Goal: Task Accomplishment & Management: Use online tool/utility

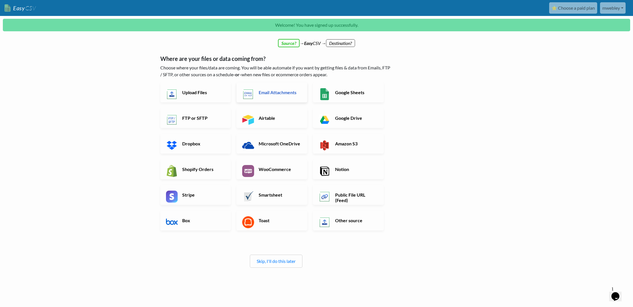
click at [276, 95] on h6 "Email Attachments" at bounding box center [279, 92] width 45 height 5
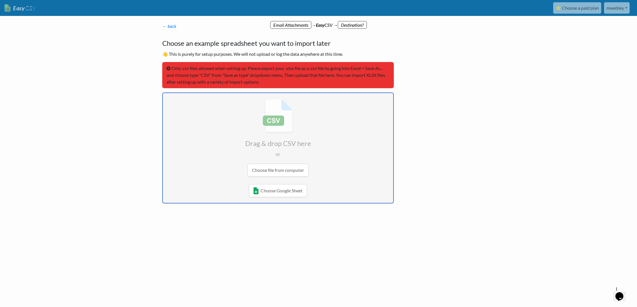
type input "C:\fakepath\INV-EXPORT.csv"
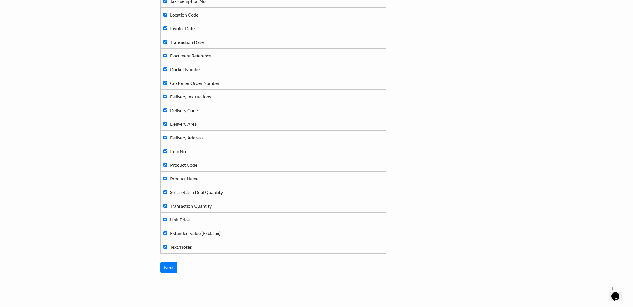
scroll to position [128, 0]
click at [174, 256] on input "Next" at bounding box center [168, 254] width 17 height 11
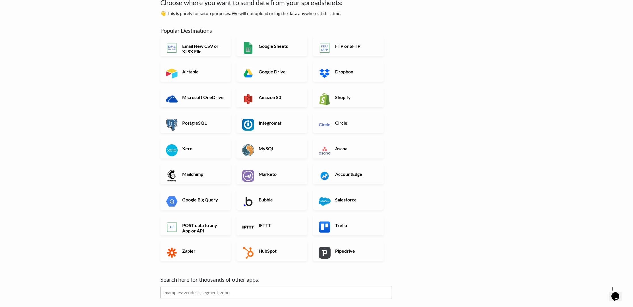
scroll to position [28, 0]
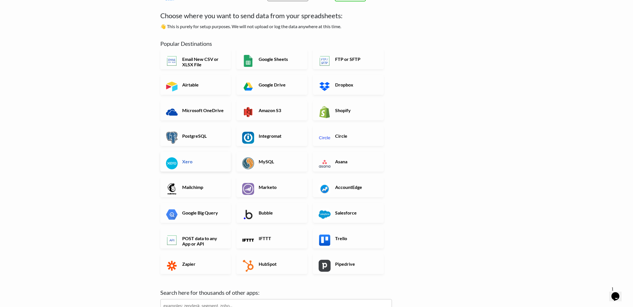
click at [190, 159] on h6 "Xero" at bounding box center [203, 161] width 45 height 5
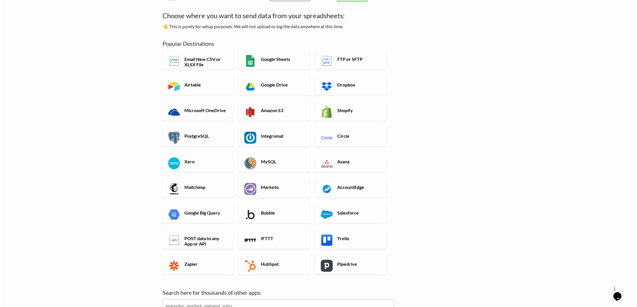
scroll to position [0, 0]
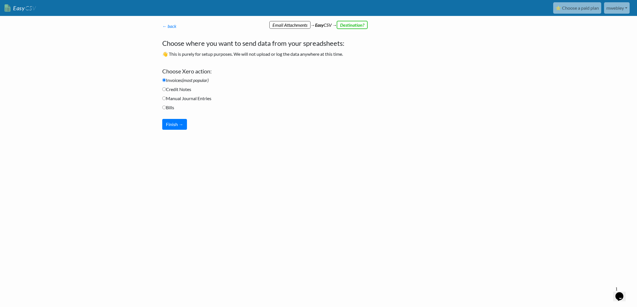
click at [164, 106] on input "Bills" at bounding box center [164, 107] width 4 height 4
radio input "true"
click at [178, 126] on button "Finish →" at bounding box center [174, 124] width 25 height 11
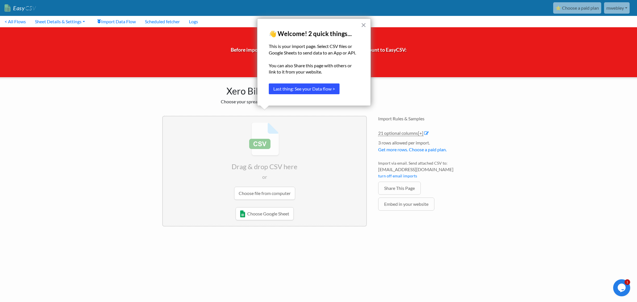
click at [330, 90] on button "Last thing: See your Data flow >" at bounding box center [304, 89] width 71 height 11
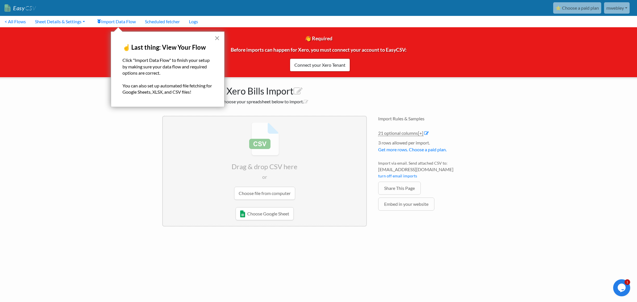
click at [217, 38] on button "×" at bounding box center [217, 38] width 5 height 9
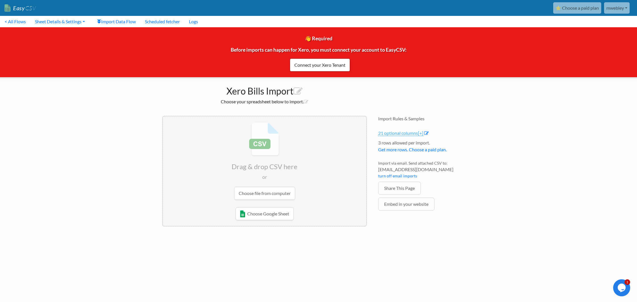
click at [415, 135] on link "21 optional columns [+]" at bounding box center [400, 133] width 45 height 6
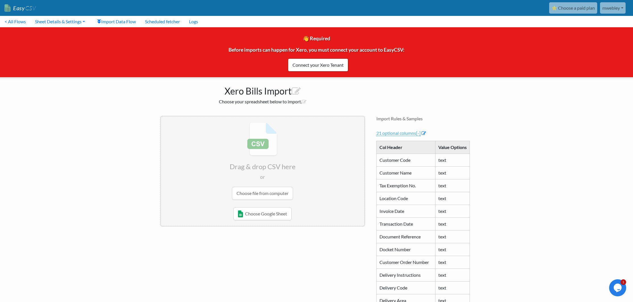
click at [420, 134] on span "[-]" at bounding box center [418, 132] width 5 height 5
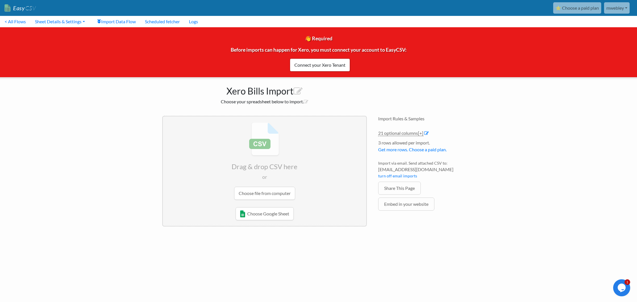
drag, startPoint x: 446, startPoint y: 171, endPoint x: 378, endPoint y: 170, distance: 68.2
click at [378, 170] on div "Import Rules & Samples 21 optional columns [+] Col Header Value Options Custome…" at bounding box center [427, 171] width 108 height 123
copy span "1375843ea605@parse.easycsv.io"
click at [428, 134] on icon at bounding box center [426, 133] width 5 height 5
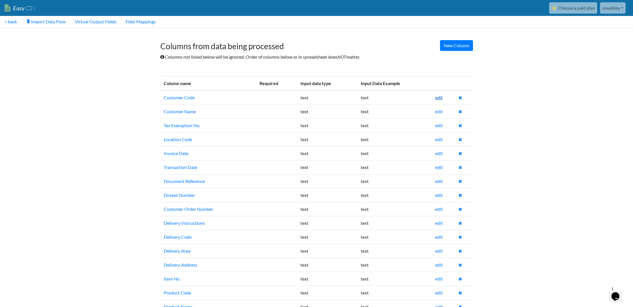
click at [440, 98] on link "edit" at bounding box center [439, 97] width 8 height 5
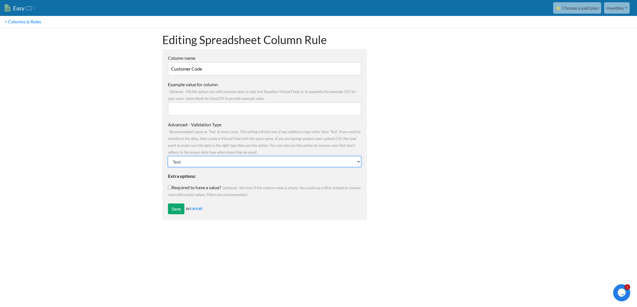
click at [358, 162] on select "Text Number (no decimals) Number (allow decimals) Date (mm/dd/yyyy) Date (dd/mm…" at bounding box center [264, 161] width 193 height 11
click at [197, 207] on link "cancel" at bounding box center [196, 207] width 12 height 5
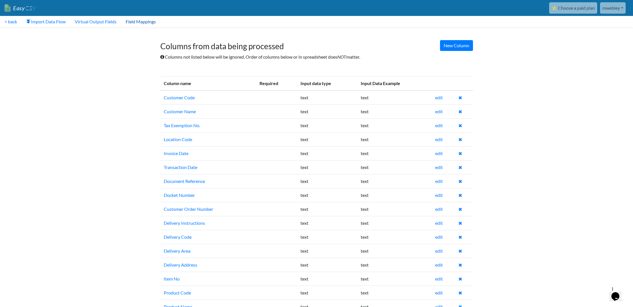
click at [138, 22] on link "Field Mappings" at bounding box center [140, 21] width 39 height 11
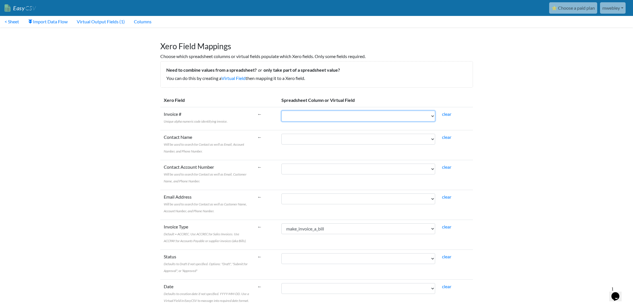
click at [434, 116] on select "Customer Code Customer Name Tax Exemption No. Location Code Invoice Date Transa…" at bounding box center [358, 116] width 154 height 11
click at [294, 111] on select "Customer Code Customer Name Tax Exemption No. Location Code Invoice Date Transa…" at bounding box center [358, 116] width 154 height 11
click at [364, 118] on select "Customer Code Customer Name Tax Exemption No. Location Code Invoice Date Transa…" at bounding box center [358, 116] width 154 height 11
click at [294, 111] on select "Customer Code Customer Name Tax Exemption No. Location Code Invoice Date Transa…" at bounding box center [358, 116] width 154 height 11
click at [368, 117] on select "Customer Code Customer Name Tax Exemption No. Location Code Invoice Date Transa…" at bounding box center [358, 116] width 154 height 11
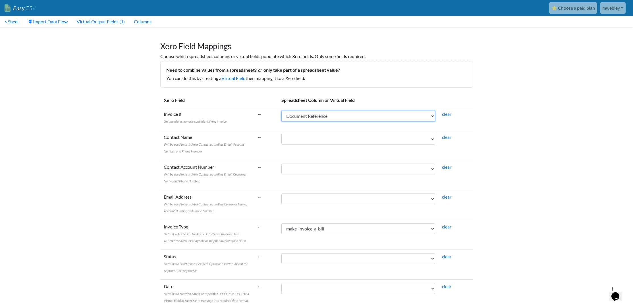
select select "cr_759510"
click at [294, 111] on select "Customer Code Customer Name Tax Exemption No. Location Code Invoice Date Transa…" at bounding box center [358, 116] width 154 height 11
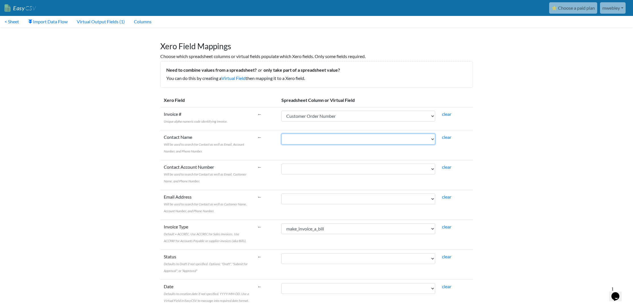
click at [433, 140] on select "Customer Code Customer Name Tax Exemption No. Location Code Invoice Date Transa…" at bounding box center [358, 139] width 154 height 11
select select "cr_759503"
click at [294, 134] on select "Customer Code Customer Name Tax Exemption No. Location Code Invoice Date Transa…" at bounding box center [358, 139] width 154 height 11
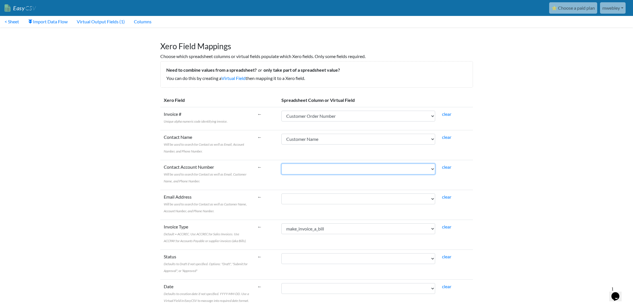
click at [370, 171] on select "Customer Code Customer Name Tax Exemption No. Location Code Invoice Date Transa…" at bounding box center [358, 168] width 154 height 11
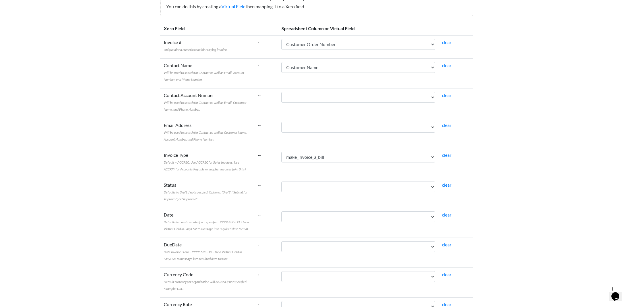
scroll to position [85, 0]
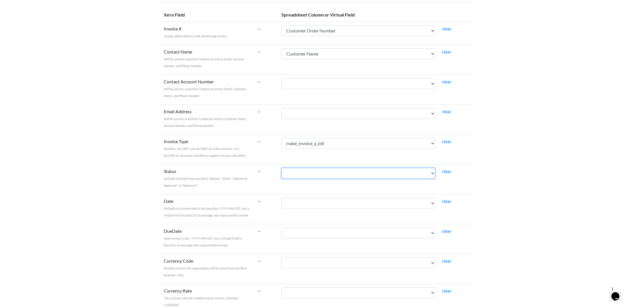
click at [434, 172] on select "Customer Code Customer Name Tax Exemption No. Location Code Invoice Date Transa…" at bounding box center [358, 173] width 154 height 11
click at [472, 173] on td "clear" at bounding box center [456, 179] width 34 height 30
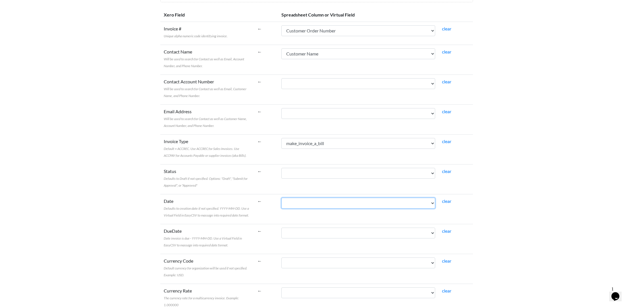
click at [433, 204] on select "Customer Code Customer Name Tax Exemption No. Location Code Invoice Date Transa…" at bounding box center [358, 203] width 154 height 11
select select "cr_759506"
click at [294, 198] on select "Customer Code Customer Name Tax Exemption No. Location Code Invoice Date Transa…" at bounding box center [358, 203] width 154 height 11
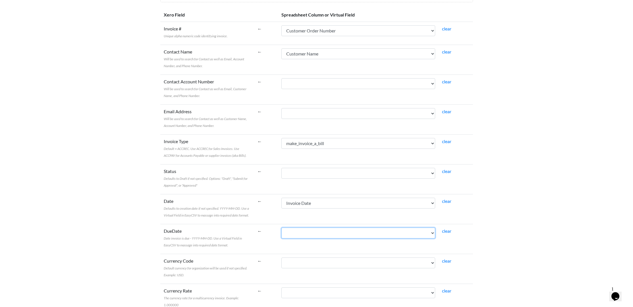
click at [433, 234] on select "Customer Code Customer Name Tax Exemption No. Location Code Invoice Date Transa…" at bounding box center [358, 232] width 154 height 11
select select "cr_759506"
click at [294, 227] on select "Customer Code Customer Name Tax Exemption No. Location Code Invoice Date Transa…" at bounding box center [358, 232] width 154 height 11
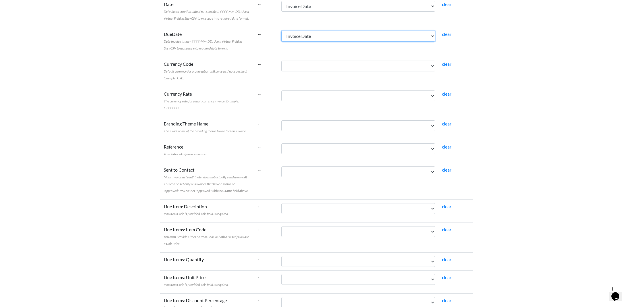
scroll to position [284, 0]
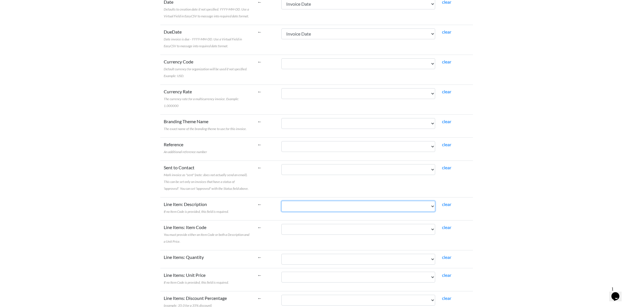
click at [435, 201] on select "Customer Code Customer Name Tax Exemption No. Location Code Invoice Date Transa…" at bounding box center [358, 206] width 154 height 11
select select "cr_759517"
click at [294, 201] on select "Customer Code Customer Name Tax Exemption No. Location Code Invoice Date Transa…" at bounding box center [358, 206] width 154 height 11
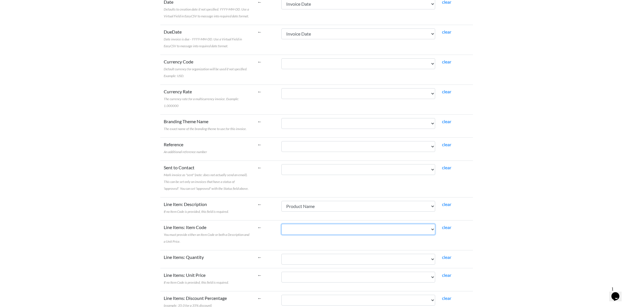
click at [348, 224] on select "Customer Code Customer Name Tax Exemption No. Location Code Invoice Date Transa…" at bounding box center [358, 229] width 154 height 11
select select "cr_759516"
click at [294, 224] on select "Customer Code Customer Name Tax Exemption No. Location Code Invoice Date Transa…" at bounding box center [358, 229] width 154 height 11
click at [347, 254] on select "Customer Code Customer Name Tax Exemption No. Location Code Invoice Date Transa…" at bounding box center [358, 259] width 154 height 11
select select "cr_759519"
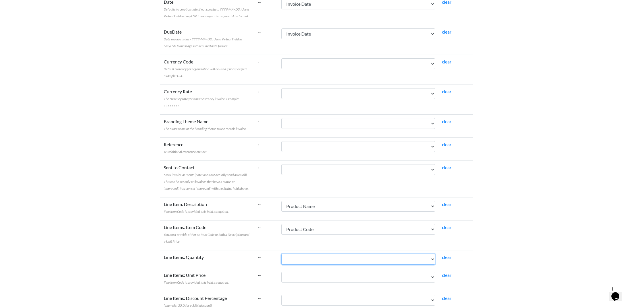
click at [294, 254] on select "Customer Code Customer Name Tax Exemption No. Location Code Invoice Date Transa…" at bounding box center [358, 259] width 154 height 11
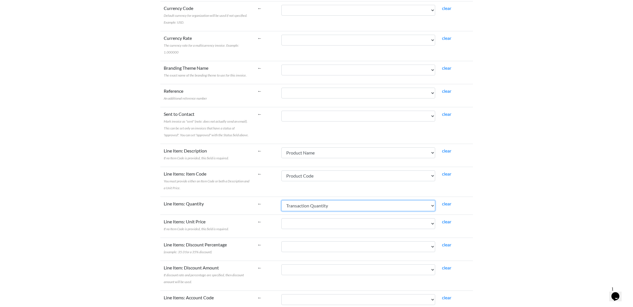
scroll to position [341, 0]
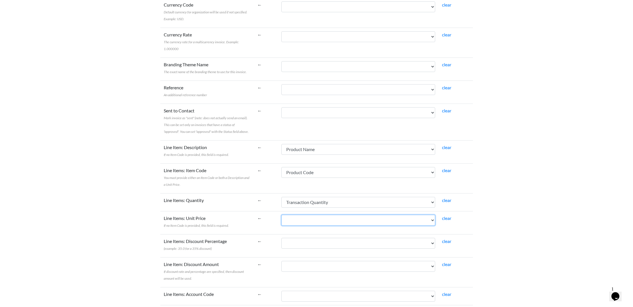
click at [354, 215] on select "Customer Code Customer Name Tax Exemption No. Location Code Invoice Date Transa…" at bounding box center [358, 220] width 154 height 11
select select "cr_759520"
click at [294, 215] on select "Customer Code Customer Name Tax Exemption No. Location Code Invoice Date Transa…" at bounding box center [358, 220] width 154 height 11
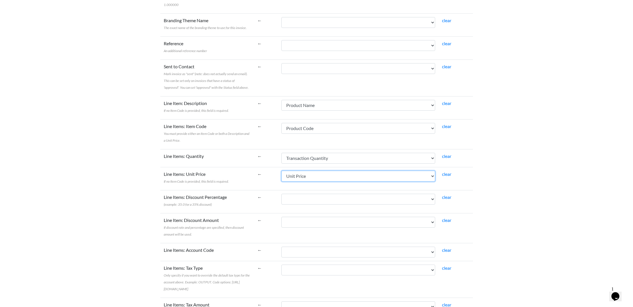
scroll to position [398, 0]
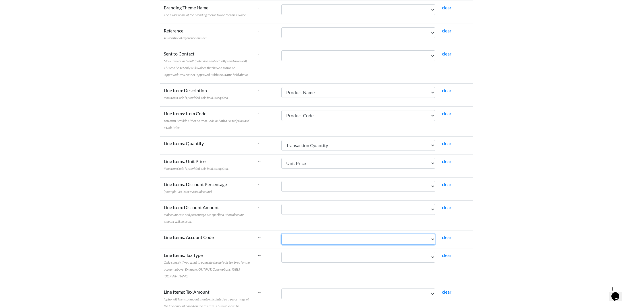
click at [391, 236] on select "Customer Code Customer Name Tax Exemption No. Location Code Invoice Date Transa…" at bounding box center [358, 239] width 154 height 11
click at [470, 236] on td "clear" at bounding box center [456, 239] width 34 height 18
click at [405, 234] on select "Customer Code Customer Name Tax Exemption No. Location Code Invoice Date Transa…" at bounding box center [358, 239] width 154 height 11
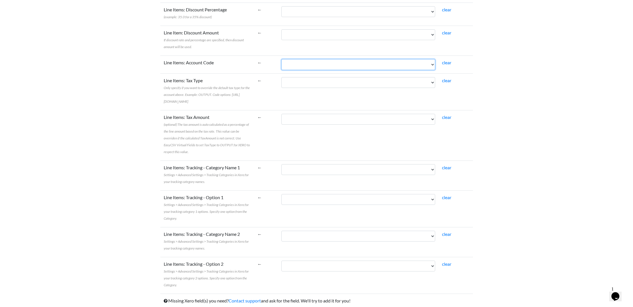
scroll to position [574, 0]
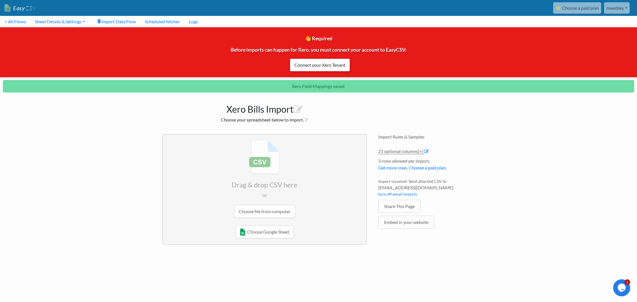
click at [328, 68] on link "Connect your Xero Tenant" at bounding box center [320, 65] width 60 height 13
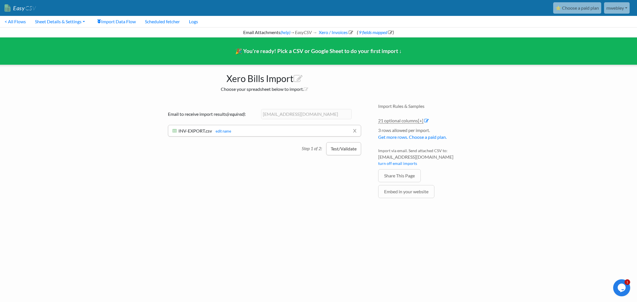
click at [350, 149] on button "Test/Validate" at bounding box center [343, 148] width 35 height 13
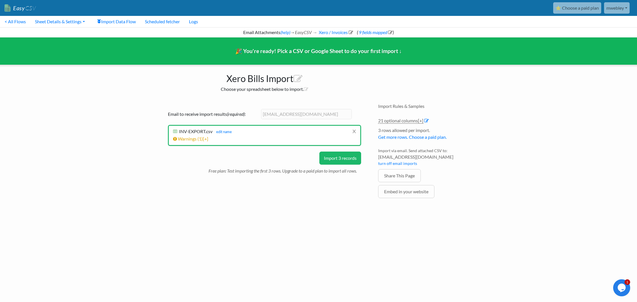
click at [349, 158] on button "Import 3 records" at bounding box center [340, 158] width 42 height 13
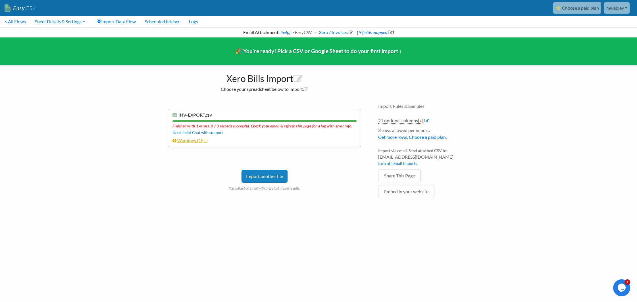
click at [188, 142] on link "Warnings ( 1 ) [+]" at bounding box center [190, 140] width 35 height 5
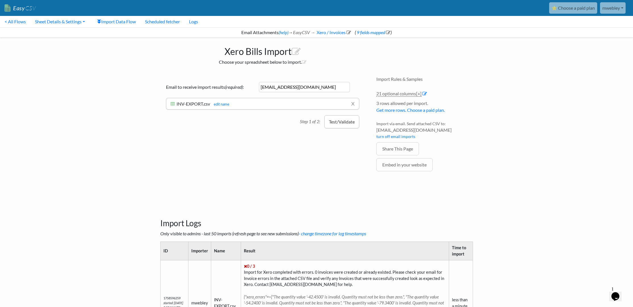
click at [341, 124] on button "Test/Validate" at bounding box center [341, 121] width 35 height 13
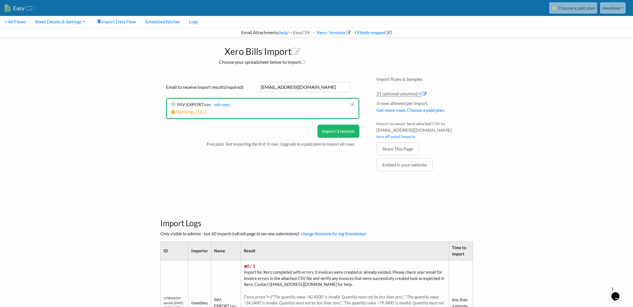
click at [341, 131] on button "Import 3 records" at bounding box center [338, 130] width 42 height 13
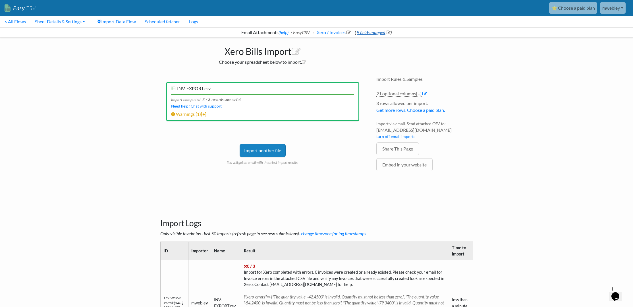
click at [374, 32] on link "9 fields mapped" at bounding box center [373, 32] width 35 height 5
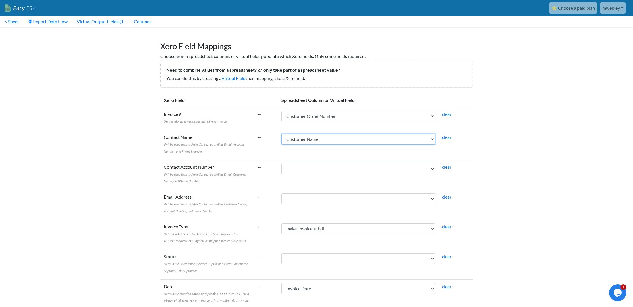
click at [435, 139] on select "Customer Code Customer Name Tax Exemption No. Location Code Invoice Date Transa…" at bounding box center [358, 139] width 154 height 11
click at [450, 137] on link "clear" at bounding box center [446, 136] width 9 height 5
select select
click at [359, 138] on select "Customer Code Customer Name Tax Exemption No. Location Code Invoice Date Transa…" at bounding box center [358, 139] width 154 height 11
drag, startPoint x: 438, startPoint y: 44, endPoint x: 436, endPoint y: 57, distance: 12.7
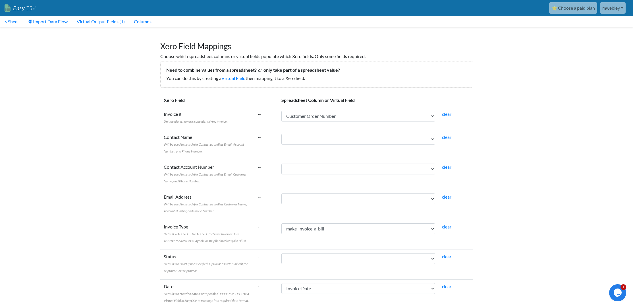
click at [436, 57] on div "Xero Field Mappings Choose which spreadsheet columns or virtual fields populate…" at bounding box center [317, 58] width 324 height 57
click at [241, 79] on link "Virtual Field" at bounding box center [233, 77] width 24 height 5
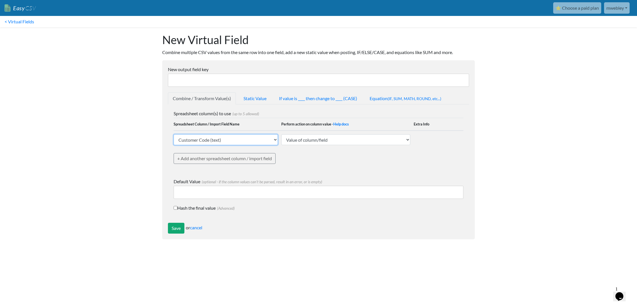
click at [275, 140] on select "Customer Code (text) Customer Name (text) Tax Exemption No. (text) Location Cod…" at bounding box center [226, 139] width 104 height 11
select select "ezcsv_custom_text"
click at [174, 134] on select "Customer Code (text) Customer Name (text) Tax Exemption No. (text) Location Cod…" at bounding box center [226, 139] width 104 height 11
select select
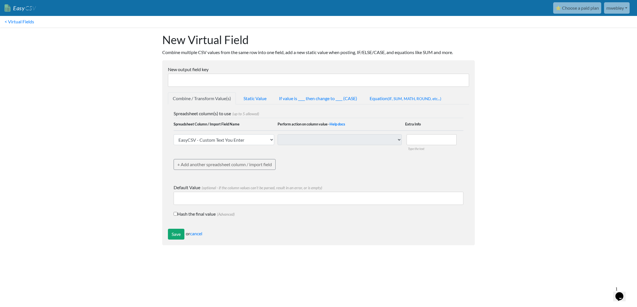
click at [214, 195] on input "Default Value (optional - if the column values can't be parsed, result in an er…" at bounding box center [319, 198] width 290 height 13
click at [230, 81] on input "New output field key" at bounding box center [318, 80] width 301 height 13
type input "M"
type input "Company"
click at [226, 196] on input "Default Value (optional - if the column values can't be parsed, result in an er…" at bounding box center [319, 198] width 290 height 13
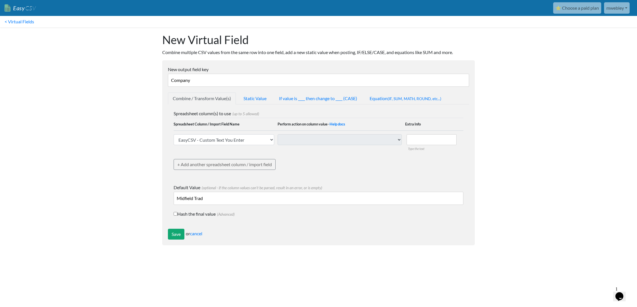
click at [219, 80] on input "Company" at bounding box center [318, 80] width 301 height 13
click at [209, 198] on input "Midfield Trad" at bounding box center [319, 198] width 290 height 13
type input "Midfield Trading PTY LTD"
click at [271, 140] on select "Customer Code (text) Customer Name (text) Tax Exemption No. (text) Location Cod…" at bounding box center [224, 139] width 101 height 11
click at [174, 134] on select "Customer Code (text) Customer Name (text) Tax Exemption No. (text) Location Cod…" at bounding box center [224, 139] width 101 height 11
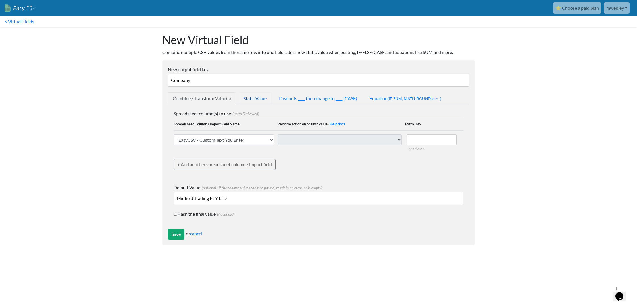
click at [262, 98] on link "Static Value" at bounding box center [255, 98] width 33 height 12
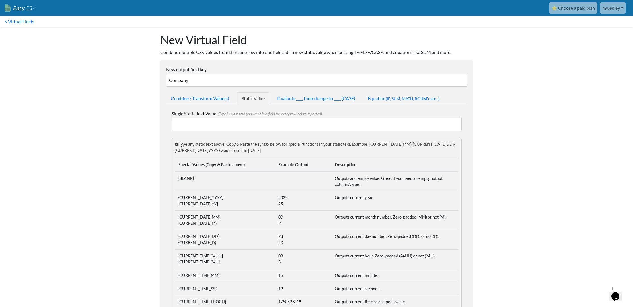
click at [209, 126] on input "Single Static Text Value (Type in plain text you want in a field for every row …" at bounding box center [317, 124] width 290 height 13
type input "Midfield Trading Pty Ltd"
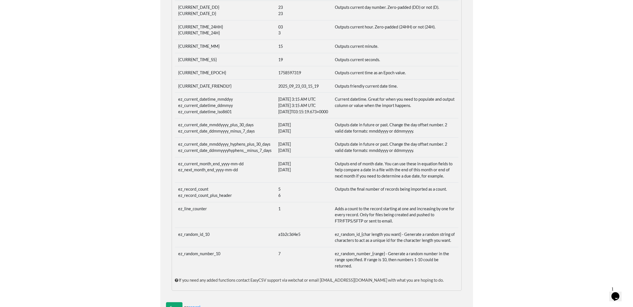
scroll to position [251, 0]
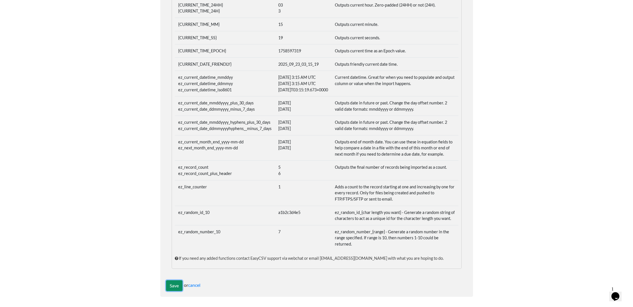
click at [171, 285] on input "Save" at bounding box center [174, 285] width 16 height 11
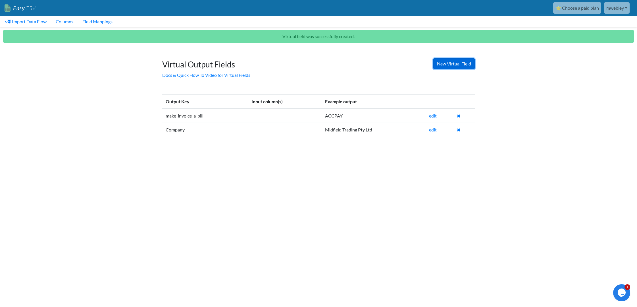
click at [450, 63] on link "New Virtual Field" at bounding box center [453, 63] width 41 height 11
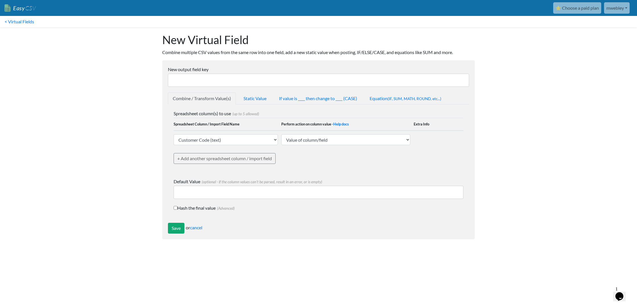
click at [274, 84] on input "New output field key" at bounding box center [318, 80] width 301 height 13
click at [260, 99] on link "Static Value" at bounding box center [255, 98] width 33 height 12
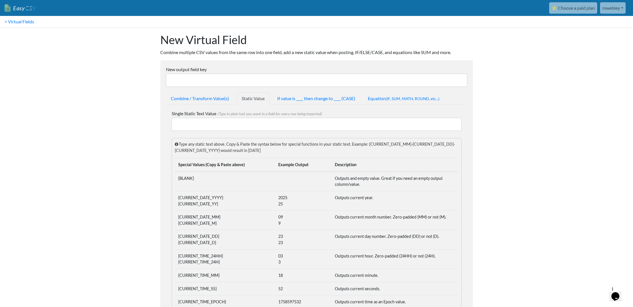
click at [253, 82] on input "New output field key" at bounding box center [316, 80] width 301 height 13
click at [462, 63] on form "New output field key Combine / Transform Value(s) Static Value If value is ____…" at bounding box center [316, 303] width 313 height 487
click at [304, 96] on link "If value is ____ then change to ____ (CASE)" at bounding box center [316, 98] width 88 height 12
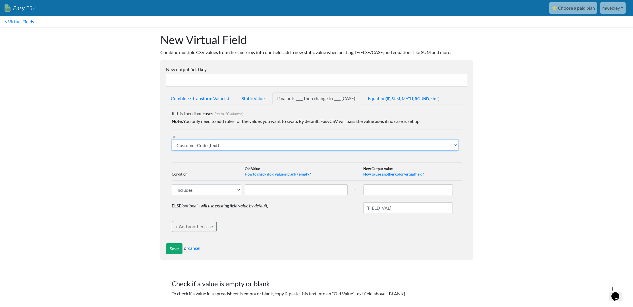
click at [456, 145] on select "Customer Code (text) Customer Name (text) Tax Exemption No. (text) Location Cod…" at bounding box center [315, 145] width 287 height 11
click at [234, 145] on select "Customer Code (text) Customer Name (text) Tax Exemption No. (text) Location Cod…" at bounding box center [315, 145] width 287 height 11
select select "759516"
click at [172, 140] on select "Customer Code (text) Customer Name (text) Tax Exemption No. (text) Location Cod…" at bounding box center [315, 145] width 287 height 11
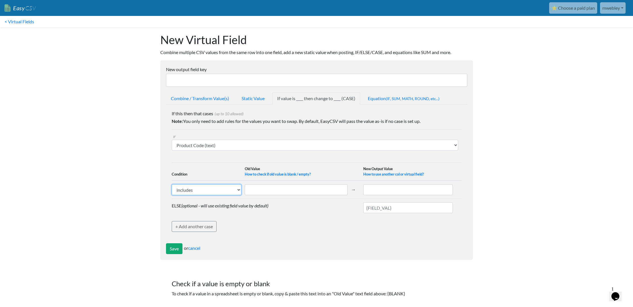
click at [236, 190] on select "includes exactly matches" at bounding box center [207, 189] width 70 height 11
select select "1"
click at [172, 184] on select "includes exactly matches" at bounding box center [207, 189] width 70 height 11
click at [271, 191] on input "text" at bounding box center [296, 189] width 103 height 11
type input "F"
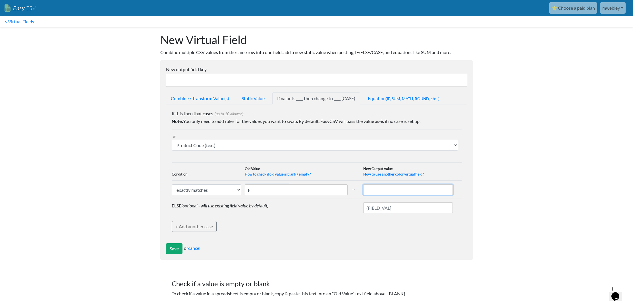
click at [388, 186] on input "text" at bounding box center [408, 189] width 90 height 11
click at [393, 175] on link "How to use another col or virtual field?" at bounding box center [393, 174] width 61 height 5
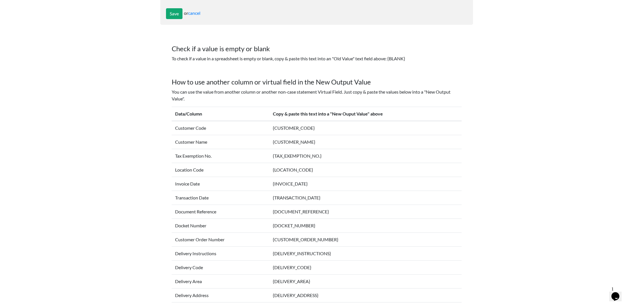
scroll to position [225, 0]
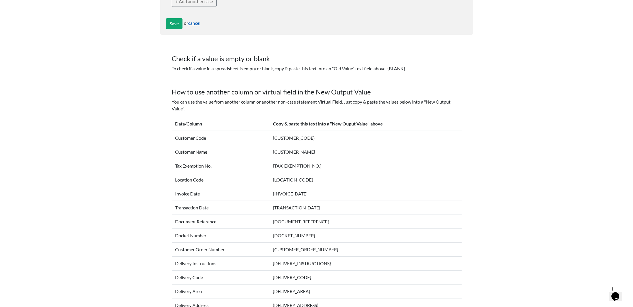
click at [191, 24] on link "cancel" at bounding box center [194, 22] width 12 height 5
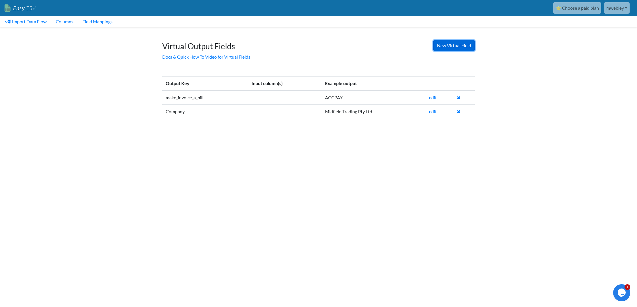
click at [451, 46] on link "New Virtual Field" at bounding box center [453, 45] width 41 height 11
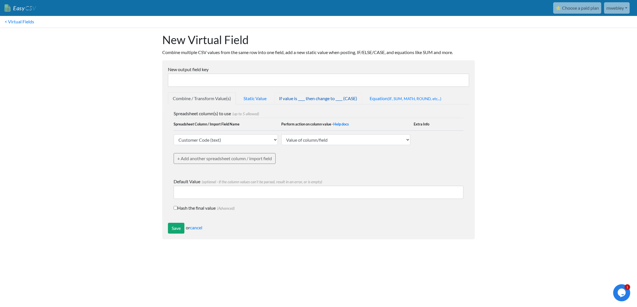
click at [288, 99] on link "If value is ____ then change to ____ (CASE)" at bounding box center [318, 98] width 88 height 12
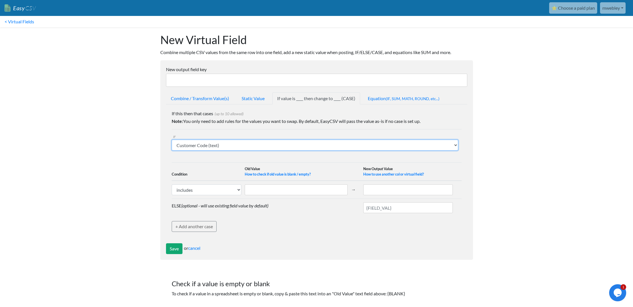
click at [454, 144] on select "Customer Code (text) Customer Name (text) Tax Exemption No. (text) Location Cod…" at bounding box center [315, 145] width 287 height 11
select select "759516"
click at [172, 140] on select "Customer Code (text) Customer Name (text) Tax Exemption No. (text) Location Cod…" at bounding box center [315, 145] width 287 height 11
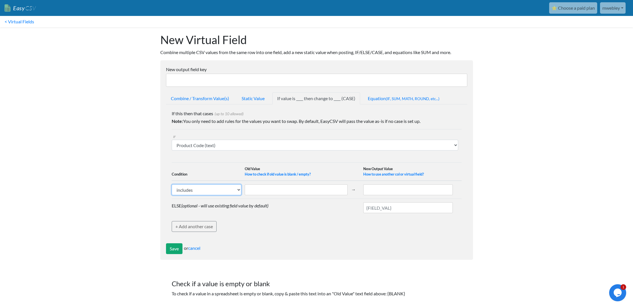
click at [235, 190] on select "includes exactly matches" at bounding box center [207, 189] width 70 height 11
select select "1"
click at [172, 184] on select "includes exactly matches" at bounding box center [207, 189] width 70 height 11
click at [270, 187] on input "text" at bounding box center [296, 189] width 103 height 11
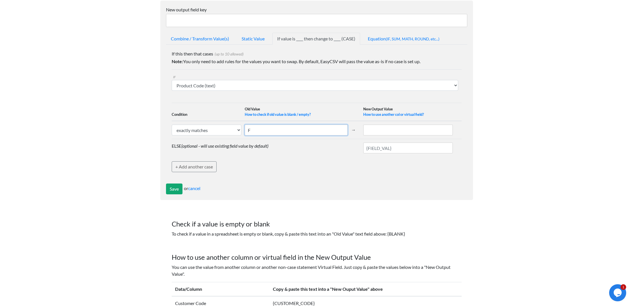
scroll to position [54, 0]
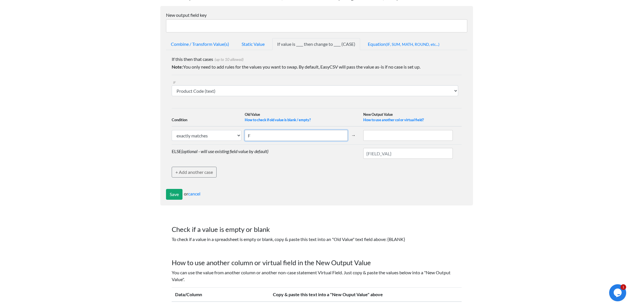
type input "F"
click at [394, 120] on link "How to use another col or virtual field?" at bounding box center [393, 119] width 61 height 5
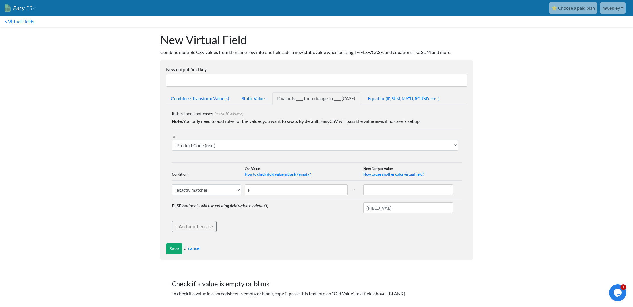
click at [197, 82] on input "New output field key" at bounding box center [316, 80] width 301 height 13
type input "T"
type input "Account"
click at [371, 192] on input "text" at bounding box center [408, 189] width 90 height 11
click at [377, 190] on input "text" at bounding box center [408, 189] width 90 height 11
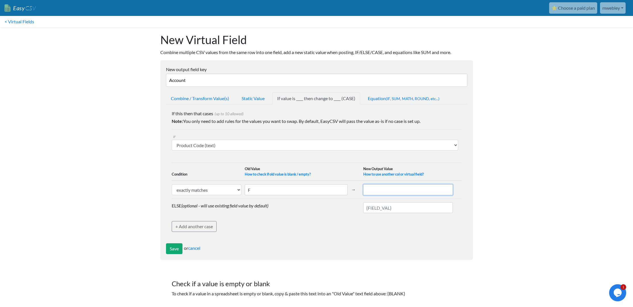
paste input "GST on Expenses"
drag, startPoint x: 413, startPoint y: 192, endPoint x: 365, endPoint y: 189, distance: 48.1
click at [365, 189] on input "GST on Expenses" at bounding box center [408, 189] width 90 height 11
paste input "Freight Expense"
click at [374, 188] on input "Freight Expense" at bounding box center [408, 189] width 90 height 11
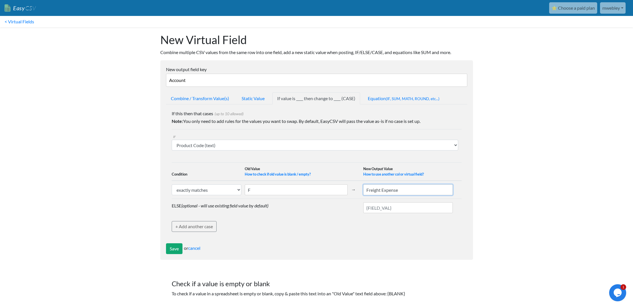
type input "Freight Expense"
drag, startPoint x: 395, startPoint y: 208, endPoint x: 367, endPoint y: 208, distance: 27.3
click at [367, 208] on input "text" at bounding box center [408, 207] width 90 height 11
paste input "Purchases"
type input "Purchases"
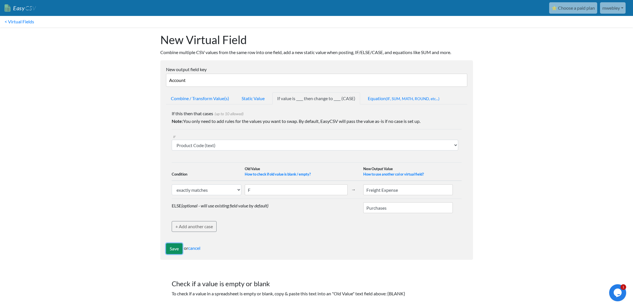
click at [171, 246] on input "Save" at bounding box center [174, 248] width 16 height 11
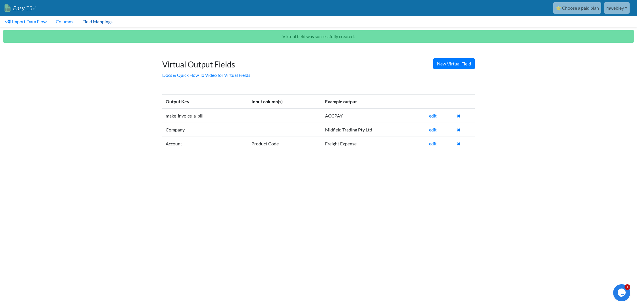
click at [92, 22] on link "Field Mappings" at bounding box center [97, 21] width 39 height 11
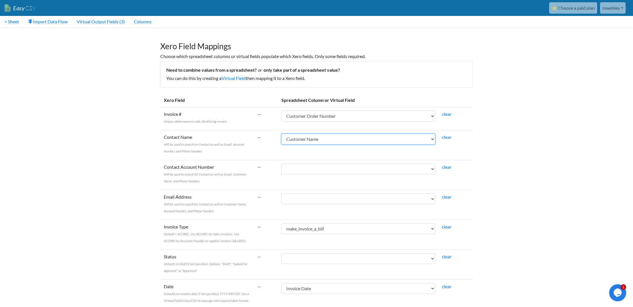
click at [434, 140] on select "Customer Code Customer Name Tax Exemption No. Location Code Invoice Date Transa…" at bounding box center [358, 139] width 154 height 11
select select "vf_24258"
click at [294, 134] on select "Customer Code Customer Name Tax Exemption No. Location Code Invoice Date Transa…" at bounding box center [358, 139] width 154 height 11
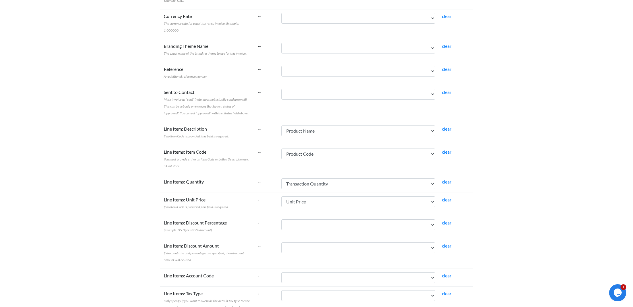
scroll to position [370, 0]
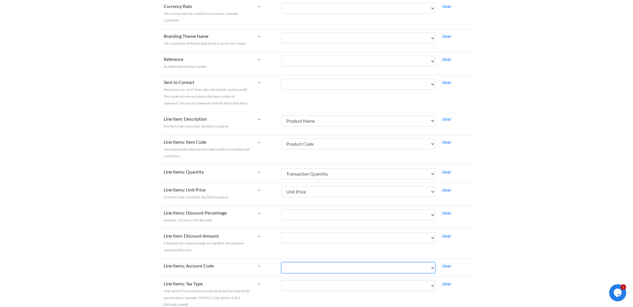
click at [435, 262] on select "Customer Code Customer Name Tax Exemption No. Location Code Invoice Date Transa…" at bounding box center [358, 267] width 154 height 11
select select "vf_24259"
click at [294, 262] on select "Customer Code Customer Name Tax Exemption No. Location Code Invoice Date Transa…" at bounding box center [358, 267] width 154 height 11
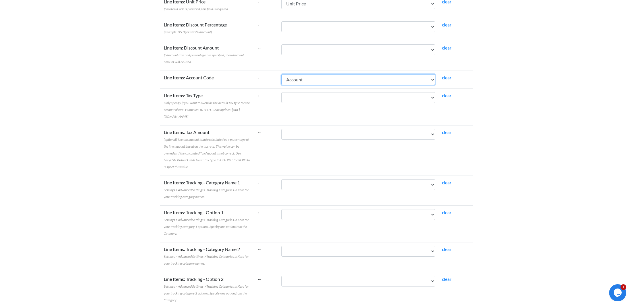
scroll to position [574, 0]
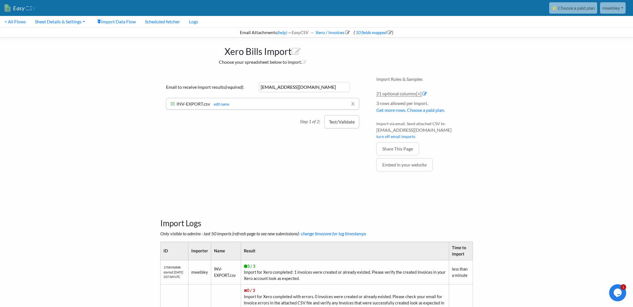
click at [343, 123] on button "Test/Validate" at bounding box center [341, 121] width 35 height 13
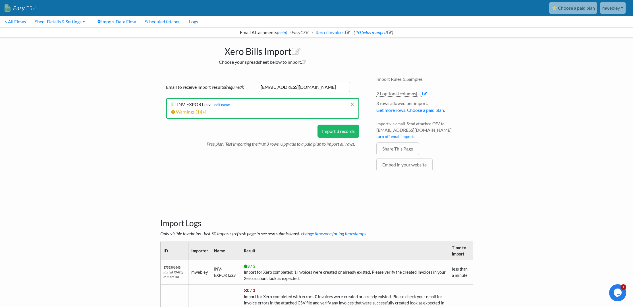
click at [202, 112] on link "Warnings ( 1 ) [+]" at bounding box center [188, 111] width 35 height 5
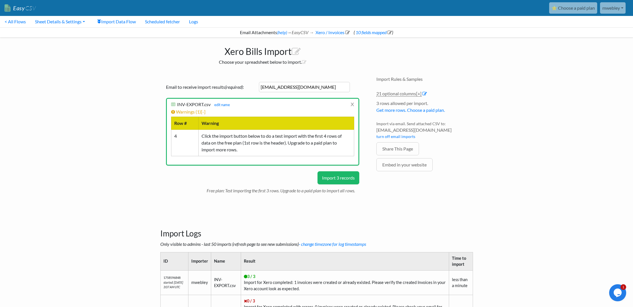
click at [339, 176] on button "Import 3 records" at bounding box center [338, 177] width 42 height 13
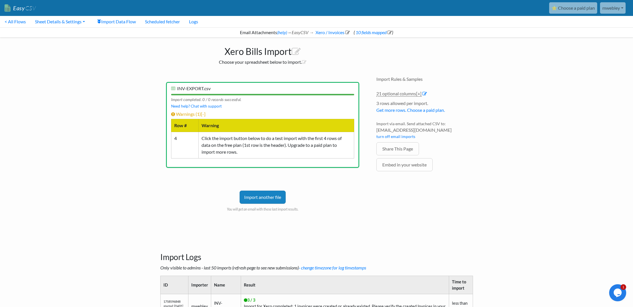
drag, startPoint x: 265, startPoint y: 197, endPoint x: 186, endPoint y: 173, distance: 82.3
click at [265, 197] on link "Import another file" at bounding box center [263, 196] width 46 height 13
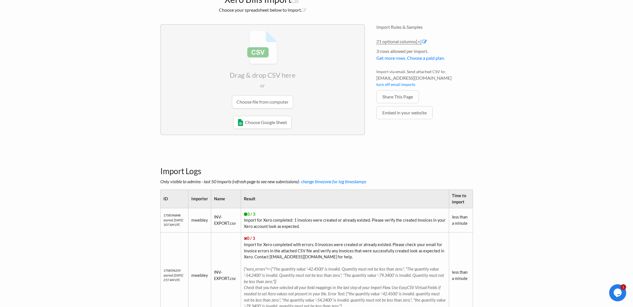
scroll to position [57, 0]
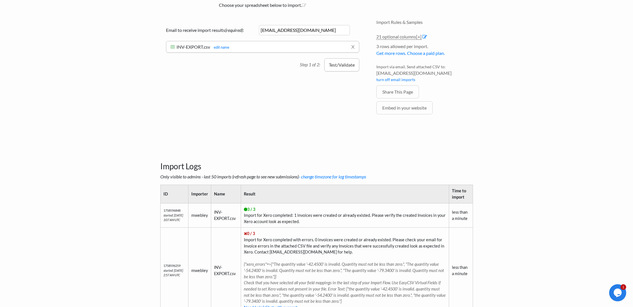
click at [339, 66] on button "Test/Validate" at bounding box center [341, 64] width 35 height 13
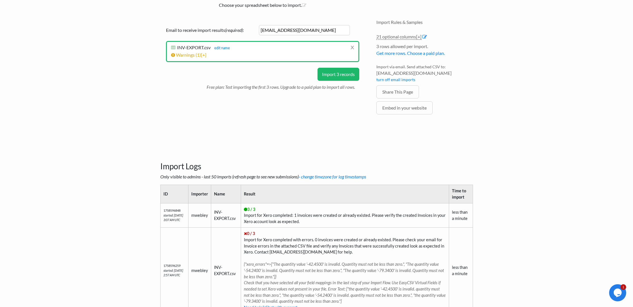
click at [343, 74] on button "Import 3 records" at bounding box center [338, 74] width 42 height 13
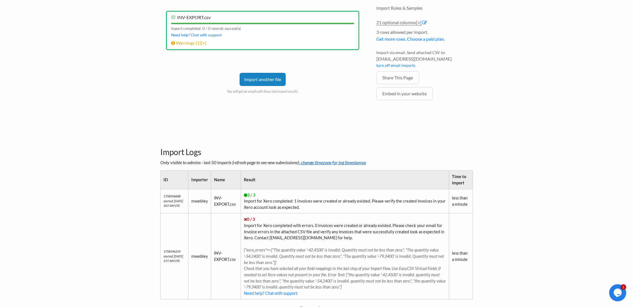
scroll to position [96, 0]
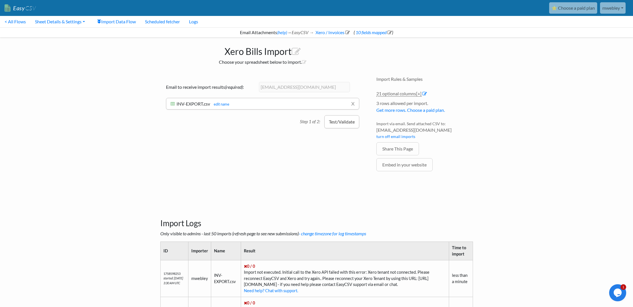
click at [345, 125] on button "Test/Validate" at bounding box center [341, 121] width 35 height 13
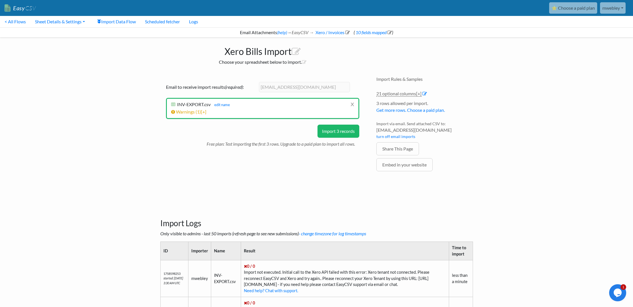
click at [344, 129] on button "Import 3 records" at bounding box center [338, 130] width 42 height 13
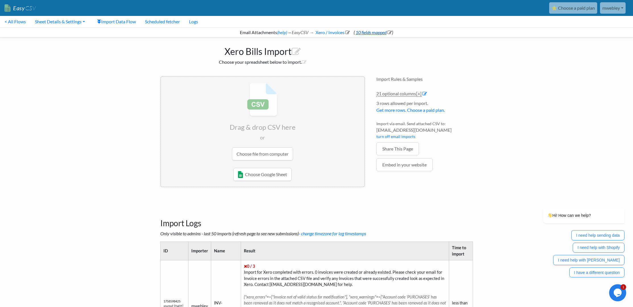
click at [375, 33] on link "10 fields mapped" at bounding box center [373, 32] width 37 height 5
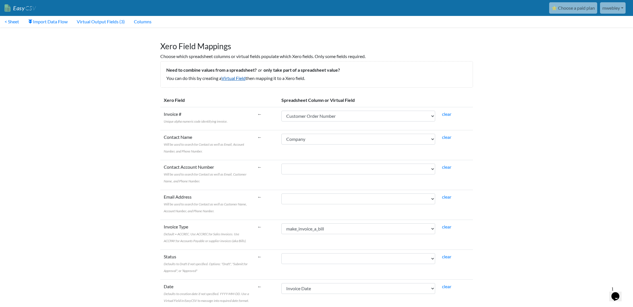
click at [231, 80] on link "Virtual Field" at bounding box center [233, 77] width 24 height 5
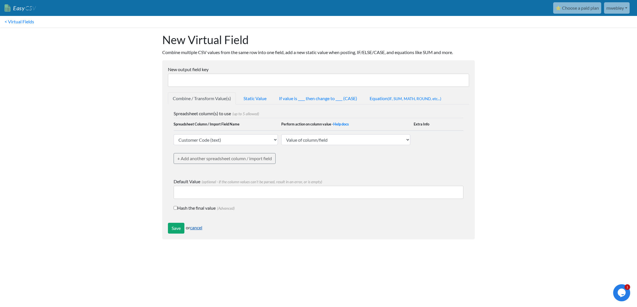
click at [196, 228] on link "cancel" at bounding box center [196, 227] width 12 height 5
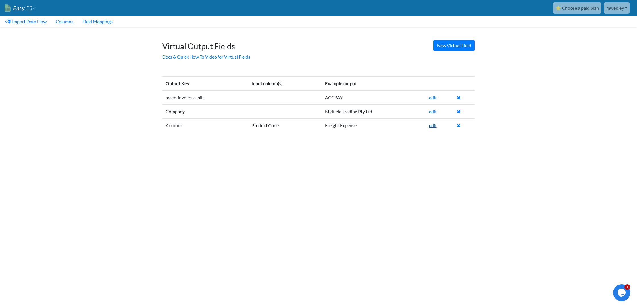
click at [435, 125] on link "edit" at bounding box center [433, 125] width 8 height 5
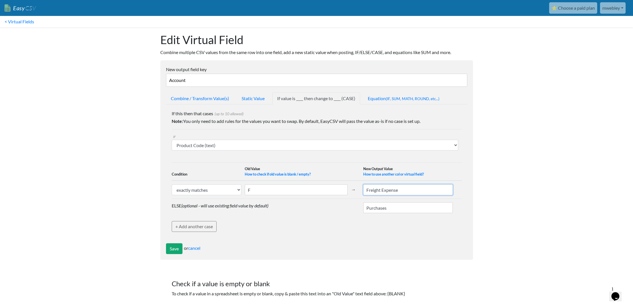
click at [367, 190] on input "Freight Expense" at bounding box center [408, 189] width 90 height 11
type input "320 - Freight Expense"
drag, startPoint x: 388, startPoint y: 206, endPoint x: 357, endPoint y: 206, distance: 31.5
click at [357, 206] on tr "ELSE (optional - will use existing field value by default) Purchases" at bounding box center [317, 208] width 290 height 18
paste input "310 -"
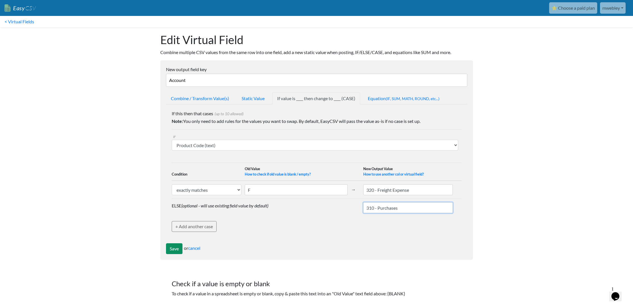
type input "310 - Purchases"
click at [171, 248] on input "Save" at bounding box center [174, 248] width 16 height 11
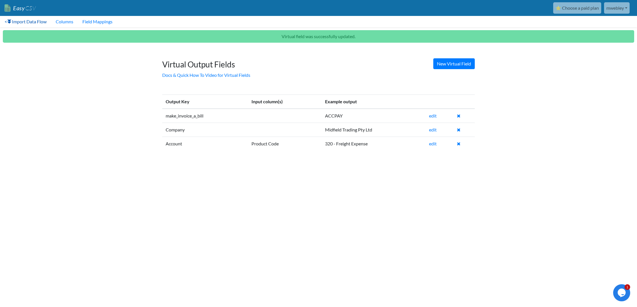
click at [21, 22] on link "< Import Data Flow" at bounding box center [25, 21] width 51 height 11
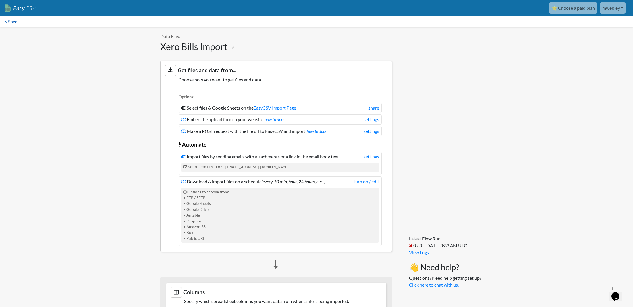
click at [17, 22] on link "< Sheet" at bounding box center [12, 21] width 24 height 11
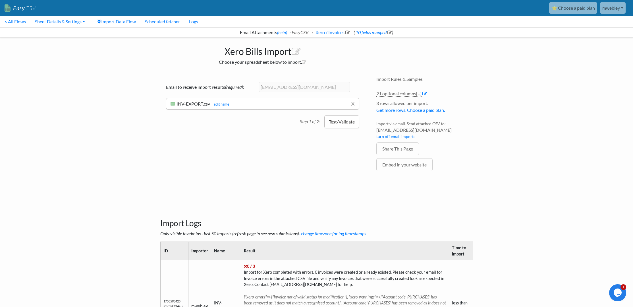
click at [346, 122] on button "Test/Validate" at bounding box center [341, 121] width 35 height 13
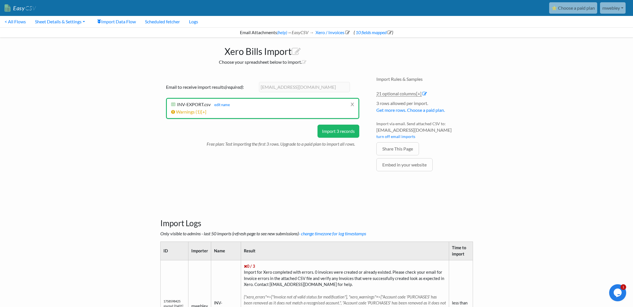
click at [341, 129] on button "Import 3 records" at bounding box center [338, 130] width 42 height 13
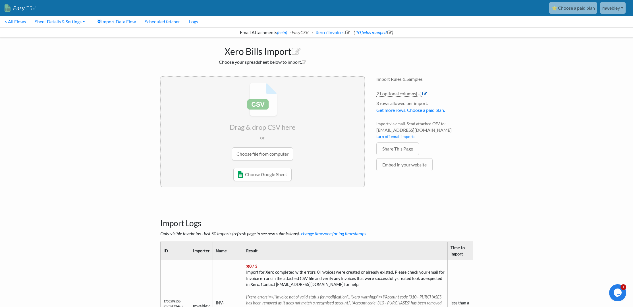
click at [425, 94] on icon at bounding box center [424, 93] width 5 height 5
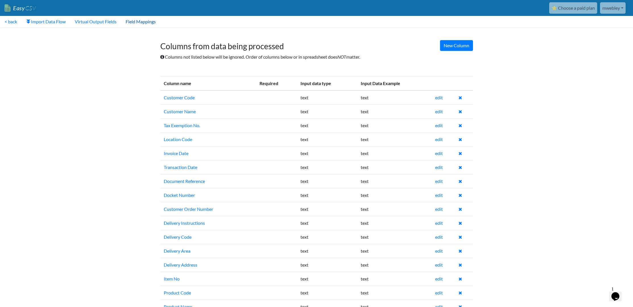
click at [145, 21] on link "Field Mappings" at bounding box center [140, 21] width 39 height 11
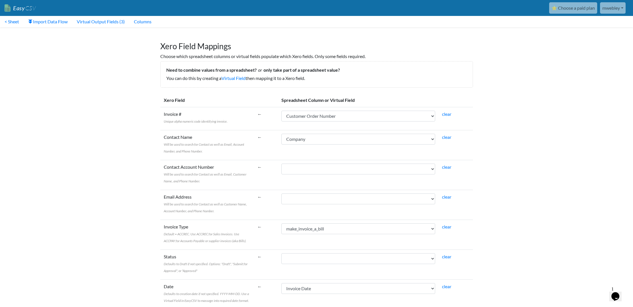
click at [111, 22] on link "Virtual Output Fields (3)" at bounding box center [100, 21] width 57 height 11
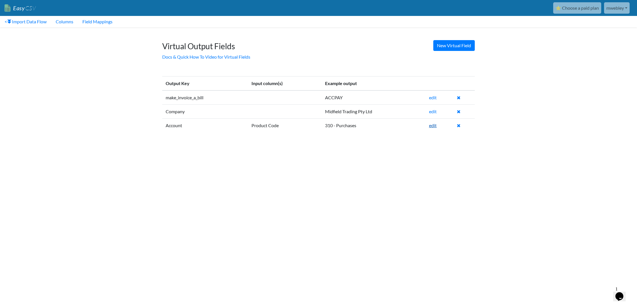
click at [433, 126] on link "edit" at bounding box center [433, 125] width 8 height 5
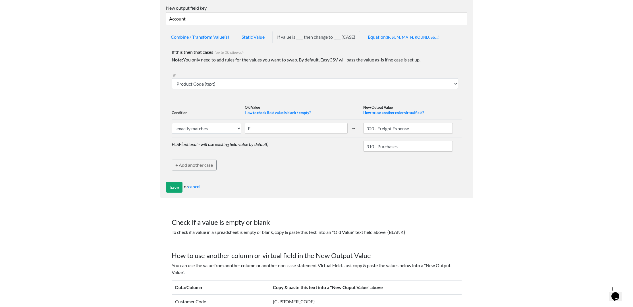
scroll to position [28, 0]
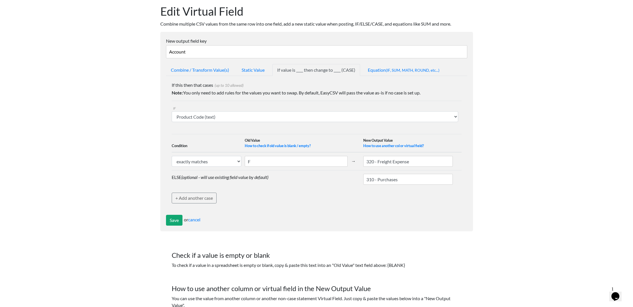
click at [197, 53] on input "Account" at bounding box center [316, 51] width 301 height 13
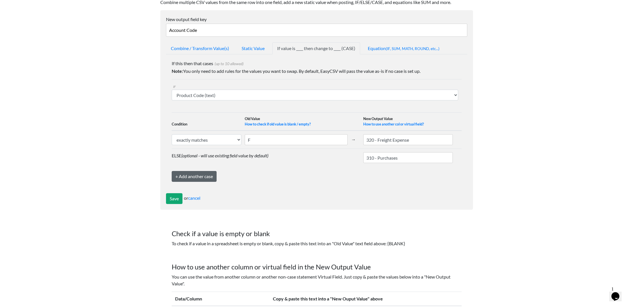
scroll to position [142, 0]
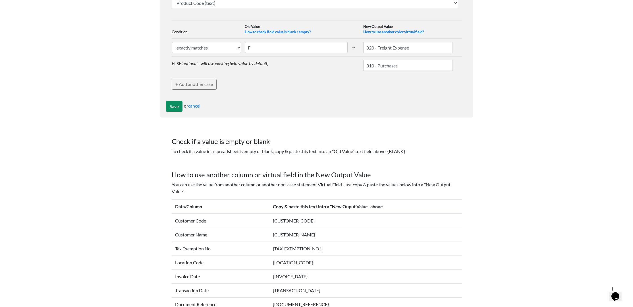
type input "Account Code"
click at [168, 106] on input "Save" at bounding box center [174, 106] width 16 height 11
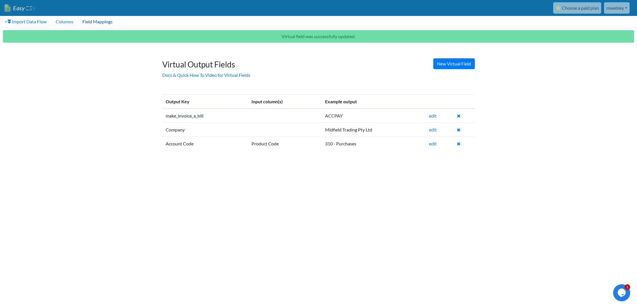
click at [94, 22] on link "Field Mappings" at bounding box center [97, 21] width 39 height 11
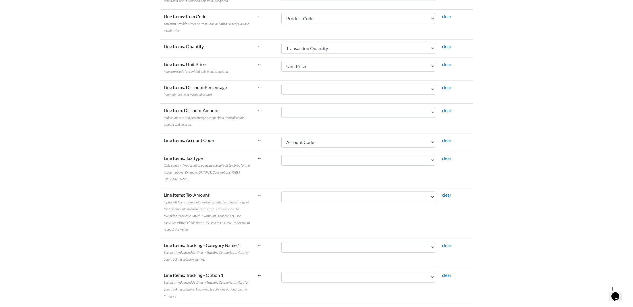
scroll to position [512, 0]
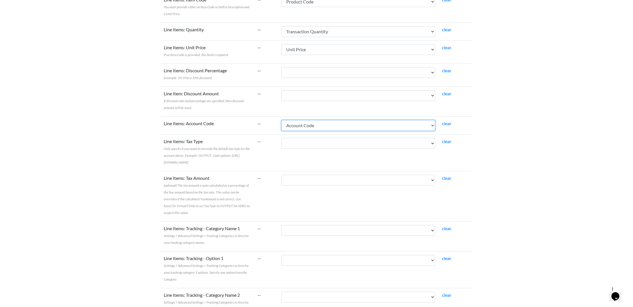
click at [435, 120] on select "Customer Code Customer Name Tax Exemption No. Location Code Invoice Date Transa…" at bounding box center [358, 125] width 154 height 11
click at [294, 120] on select "Customer Code Customer Name Tax Exemption No. Location Code Invoice Date Transa…" at bounding box center [358, 125] width 154 height 11
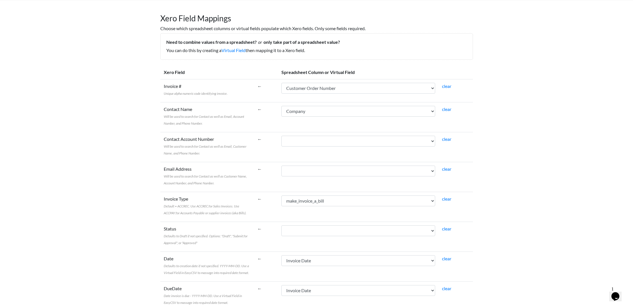
scroll to position [0, 0]
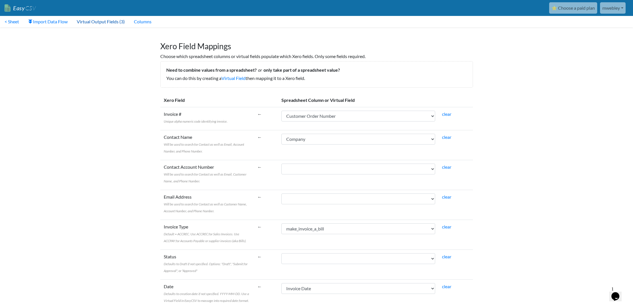
click at [111, 20] on link "Virtual Output Fields (3)" at bounding box center [100, 21] width 57 height 11
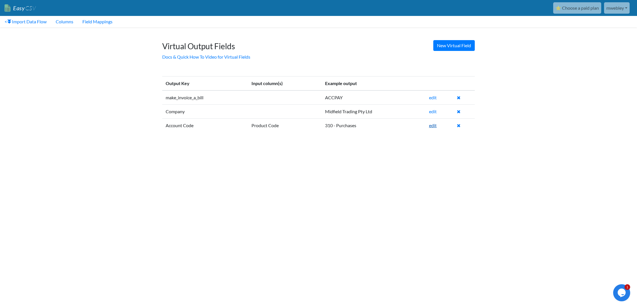
click at [435, 126] on link "edit" at bounding box center [433, 125] width 8 height 5
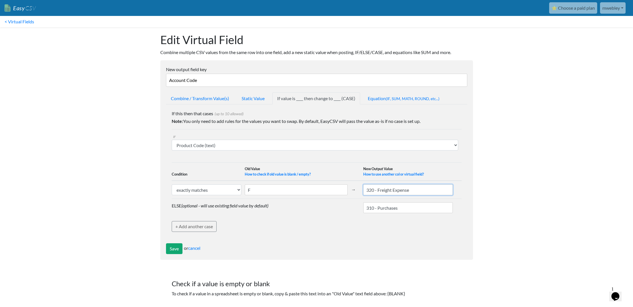
drag, startPoint x: 375, startPoint y: 190, endPoint x: 427, endPoint y: 185, distance: 52.0
click at [427, 185] on input "320 - Freight Expense" at bounding box center [408, 189] width 90 height 11
type input "320"
drag, startPoint x: 416, startPoint y: 211, endPoint x: 374, endPoint y: 208, distance: 42.4
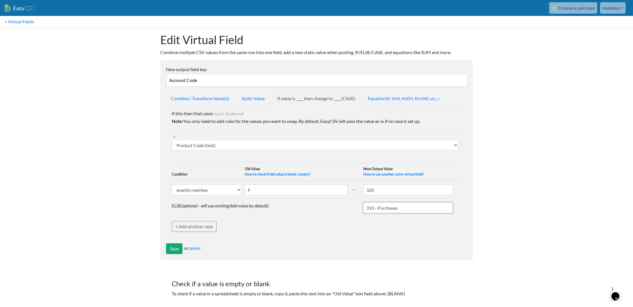
click at [374, 208] on input "310 - Purchases" at bounding box center [408, 207] width 90 height 11
type input "310"
click at [180, 246] on input "Save" at bounding box center [174, 248] width 16 height 11
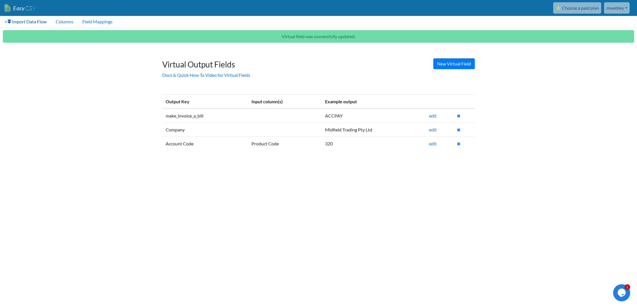
click at [34, 22] on link "< Import Data Flow" at bounding box center [25, 21] width 51 height 11
click at [23, 22] on link "< Import Data Flow" at bounding box center [25, 21] width 51 height 11
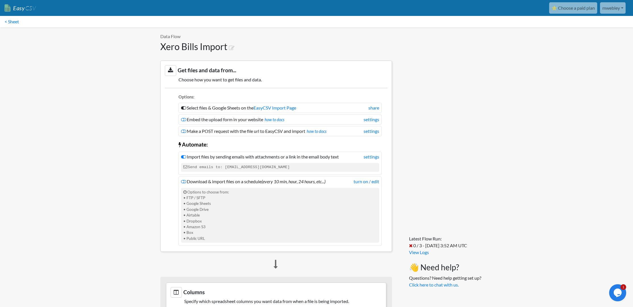
click at [17, 5] on link "Easy CSV" at bounding box center [20, 8] width 31 height 12
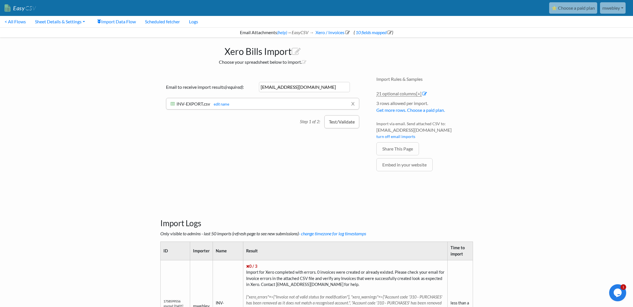
click at [337, 122] on button "Test/Validate" at bounding box center [341, 121] width 35 height 13
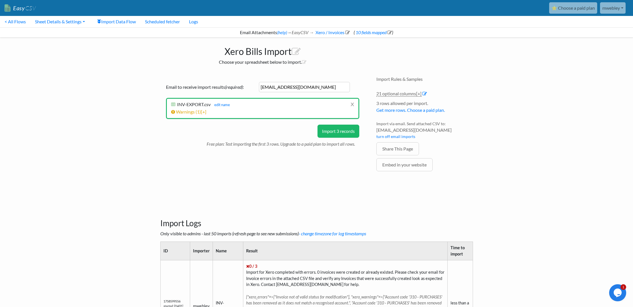
click at [344, 130] on button "Import 3 records" at bounding box center [338, 130] width 42 height 13
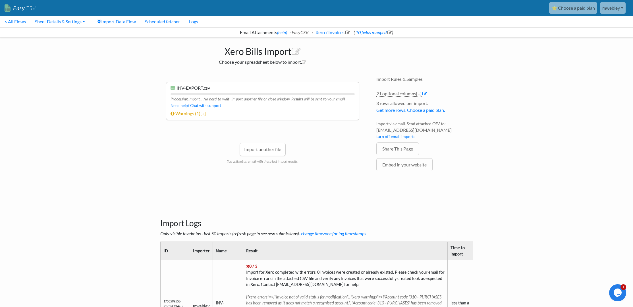
click at [619, 289] on icon "Chat widget" at bounding box center [618, 292] width 8 height 9
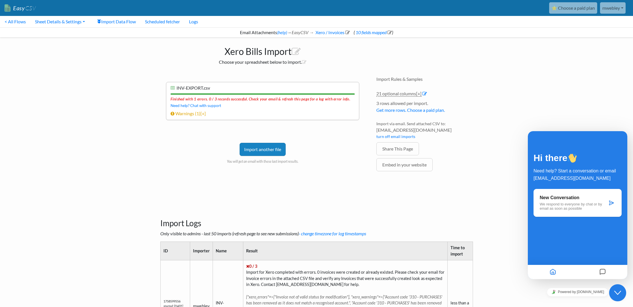
click at [620, 293] on icon "Close Chat This icon closes the chat window." at bounding box center [617, 292] width 7 height 7
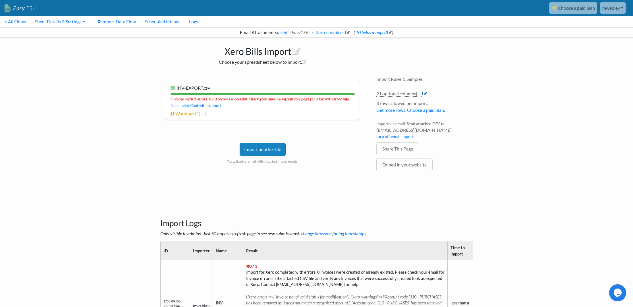
click at [427, 92] on icon at bounding box center [424, 93] width 5 height 5
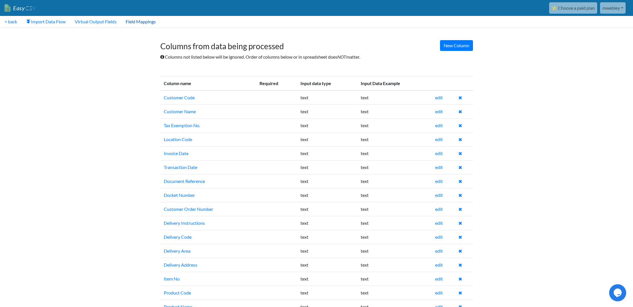
click at [143, 22] on link "Field Mappings" at bounding box center [140, 21] width 39 height 11
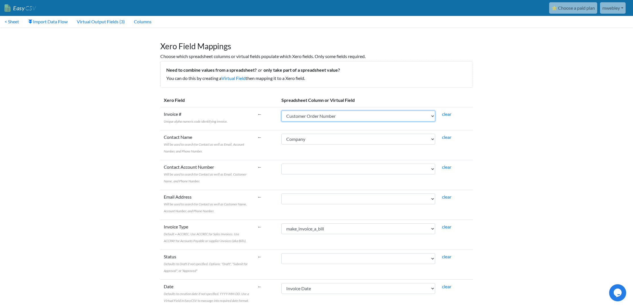
click at [435, 115] on select "Customer Code Customer Name Tax Exemption No. Location Code Invoice Date Transa…" at bounding box center [358, 116] width 154 height 11
click at [103, 22] on link "Virtual Output Fields (3)" at bounding box center [100, 21] width 57 height 11
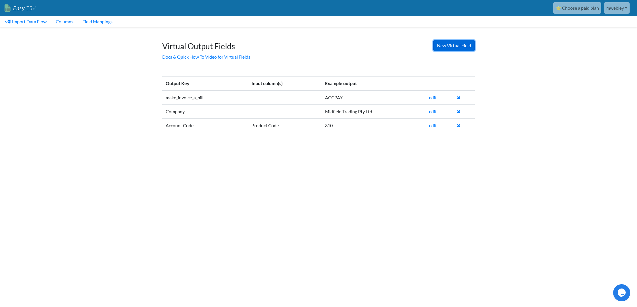
click at [443, 47] on link "New Virtual Field" at bounding box center [453, 45] width 41 height 11
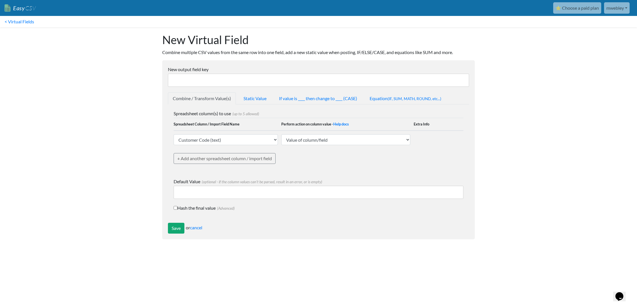
click at [255, 81] on input "New output field key" at bounding box center [318, 80] width 301 height 13
type input "Invoice Ref"
click at [275, 139] on select "Customer Code (text) Customer Name (text) Tax Exemption No. (text) Location Cod…" at bounding box center [226, 139] width 104 height 11
select select "759508"
click at [174, 134] on select "Customer Code (text) Customer Name (text) Tax Exemption No. (text) Location Cod…" at bounding box center [226, 139] width 104 height 11
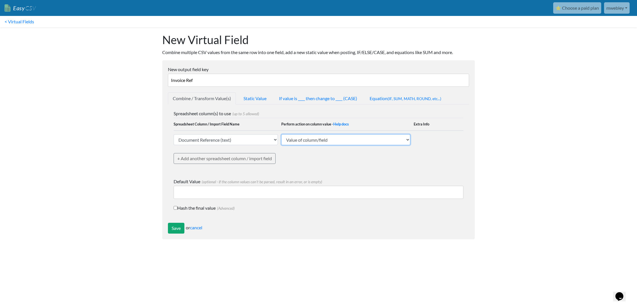
click at [319, 138] on select "Value of column/field Upcase Downcase Sentence case (first letter is capitalize…" at bounding box center [345, 139] width 129 height 11
click at [242, 159] on link "+ Add another spreadsheet column / import field" at bounding box center [225, 158] width 102 height 11
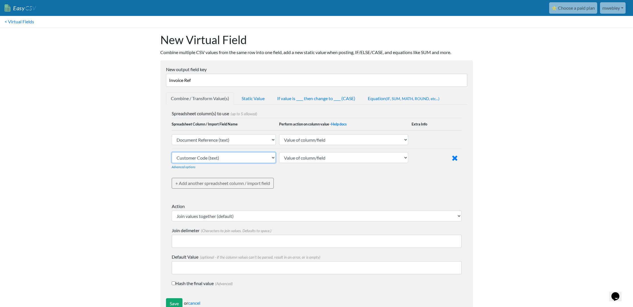
click at [273, 156] on select "Customer Code (text) Customer Name (text) Tax Exemption No. (text) Location Cod…" at bounding box center [224, 157] width 104 height 11
click at [172, 152] on select "Customer Code (text) Customer Name (text) Tax Exemption No. (text) Location Cod…" at bounding box center [224, 157] width 104 height 11
click at [271, 183] on link "+ Add another spreadsheet column / import field" at bounding box center [223, 183] width 102 height 11
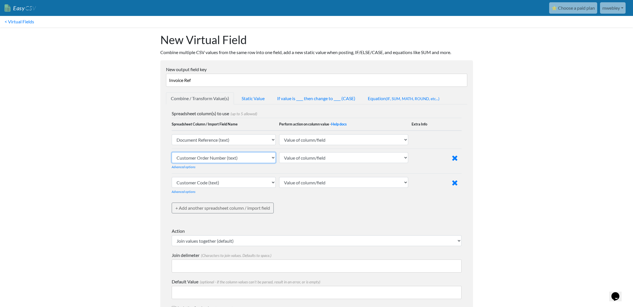
click at [273, 157] on select "Customer Code (text) Customer Name (text) Tax Exemption No. (text) Location Cod…" at bounding box center [224, 157] width 104 height 11
select select "ezcsv_custom_text"
click at [172, 152] on select "Customer Code (text) Customer Name (text) Tax Exemption No. (text) Location Cod…" at bounding box center [224, 157] width 104 height 11
select select
click at [411, 157] on input "text" at bounding box center [424, 157] width 47 height 11
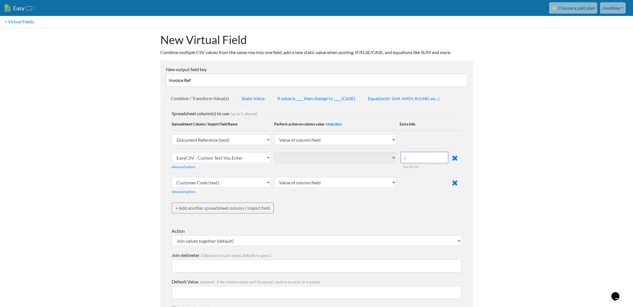
type input "/"
click at [267, 181] on select "Customer Code (text) Customer Name (text) Tax Exemption No. (text) Location Cod…" at bounding box center [221, 182] width 99 height 11
select select "759510"
click at [172, 177] on select "Customer Code (text) Customer Name (text) Tax Exemption No. (text) Location Cod…" at bounding box center [221, 182] width 99 height 11
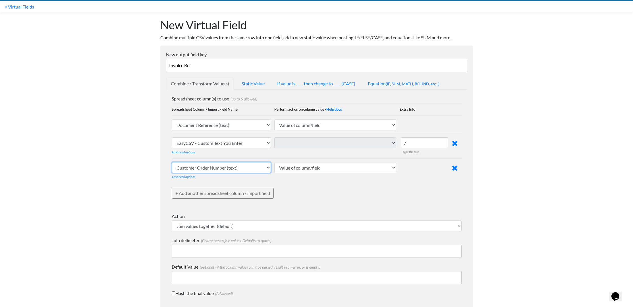
scroll to position [28, 0]
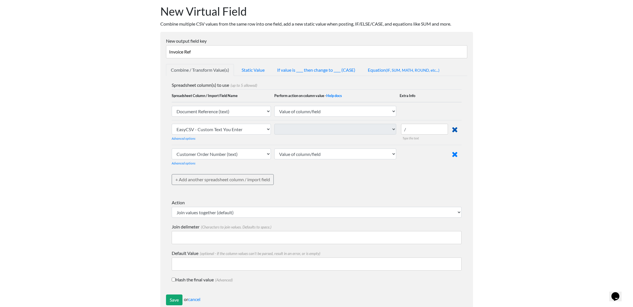
click at [455, 129] on icon at bounding box center [455, 130] width 6 height 8
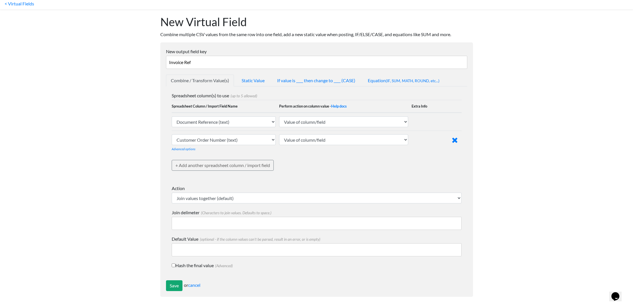
click at [209, 218] on input "Join delimeter (Characters to join values. Defaults to space.)" at bounding box center [317, 223] width 290 height 13
type input "/"
click at [176, 285] on input "Save" at bounding box center [174, 285] width 16 height 11
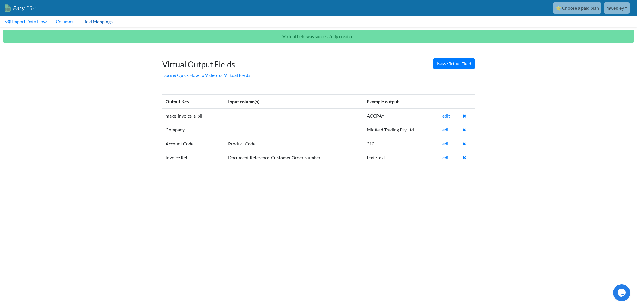
click at [97, 20] on link "Field Mappings" at bounding box center [97, 21] width 39 height 11
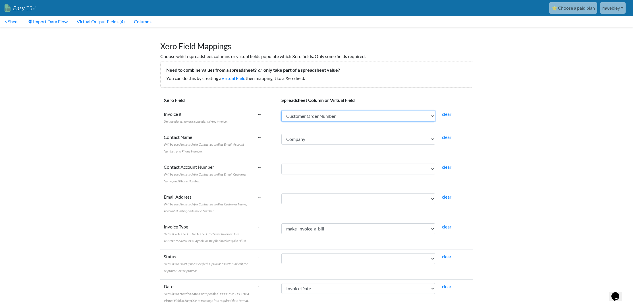
click at [434, 115] on select "Customer Code Customer Name Tax Exemption No. Location Code Invoice Date Transa…" at bounding box center [358, 116] width 154 height 11
select select "vf_24260"
click at [294, 111] on select "Customer Code Customer Name Tax Exemption No. Location Code Invoice Date Transa…" at bounding box center [358, 116] width 154 height 11
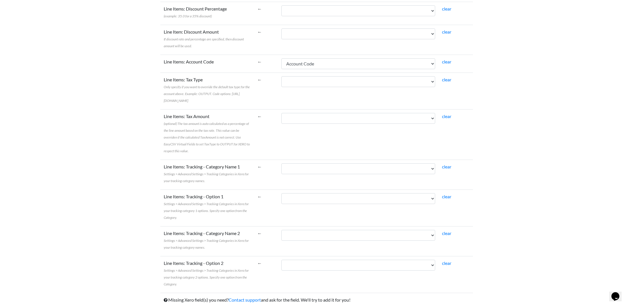
scroll to position [574, 0]
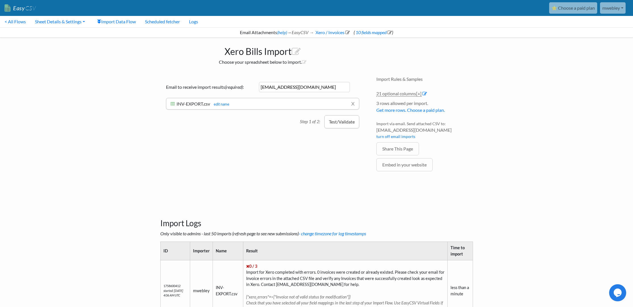
click at [340, 123] on button "Test/Validate" at bounding box center [341, 121] width 35 height 13
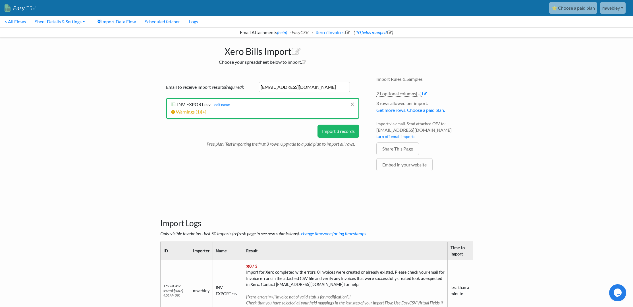
click at [349, 131] on button "Import 3 records" at bounding box center [338, 130] width 42 height 13
